Goal: Information Seeking & Learning: Learn about a topic

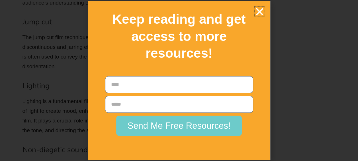
scroll to position [2463, 0]
click at [252, 15] on h2 "Keep reading and get access to more resources!" at bounding box center [179, 36] width 162 height 51
click at [264, 10] on icon "Close" at bounding box center [260, 12] width 10 height 10
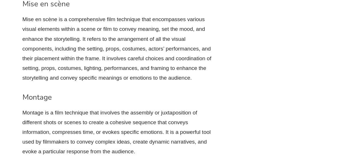
scroll to position [2786, 0]
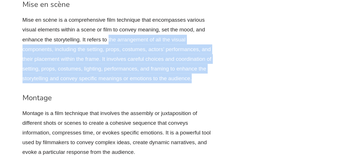
drag, startPoint x: 109, startPoint y: 39, endPoint x: 191, endPoint y: 79, distance: 91.6
click at [191, 79] on p "Mise en scène is a comprehensive film technique that encompasses various visual…" at bounding box center [117, 49] width 191 height 68
copy p "the arrangement of all the visual components, including the setting, props, cos…"
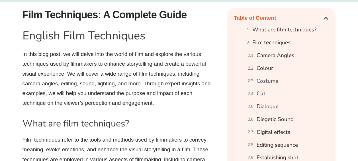
scroll to position [886, 0]
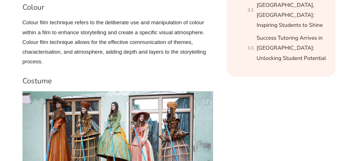
click at [84, 84] on h3 "Costume" at bounding box center [117, 81] width 191 height 10
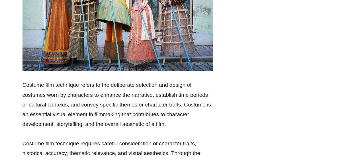
scroll to position [1022, 0]
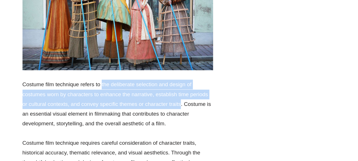
drag, startPoint x: 102, startPoint y: 85, endPoint x: 181, endPoint y: 104, distance: 81.2
click at [181, 104] on p "Costume film technique refers to the deliberate selection and design of costume…" at bounding box center [117, 103] width 191 height 49
copy p "the deliberate selection and design of costumes worn by characters to enhance t…"
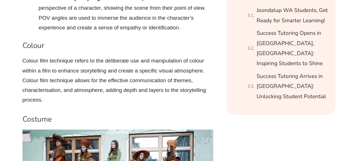
scroll to position [847, 0]
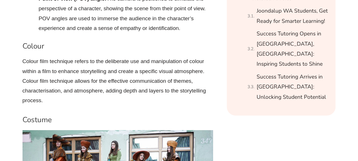
click at [132, 67] on p "Colour film technique refers to the deliberate use and manipulation of colour w…" at bounding box center [117, 80] width 191 height 49
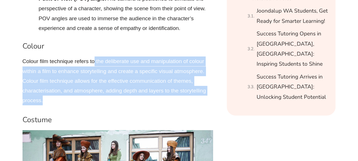
drag, startPoint x: 95, startPoint y: 60, endPoint x: 79, endPoint y: 96, distance: 38.9
click at [79, 96] on p "Colour film technique refers to the deliberate use and manipulation of colour w…" at bounding box center [117, 80] width 191 height 49
copy p "the deliberate use and manipulation of colour within a film to enhance storytel…"
click at [103, 101] on p "Colour film technique refers to the deliberate use and manipulation of colour w…" at bounding box center [117, 80] width 191 height 49
